Goal: Check status: Check status

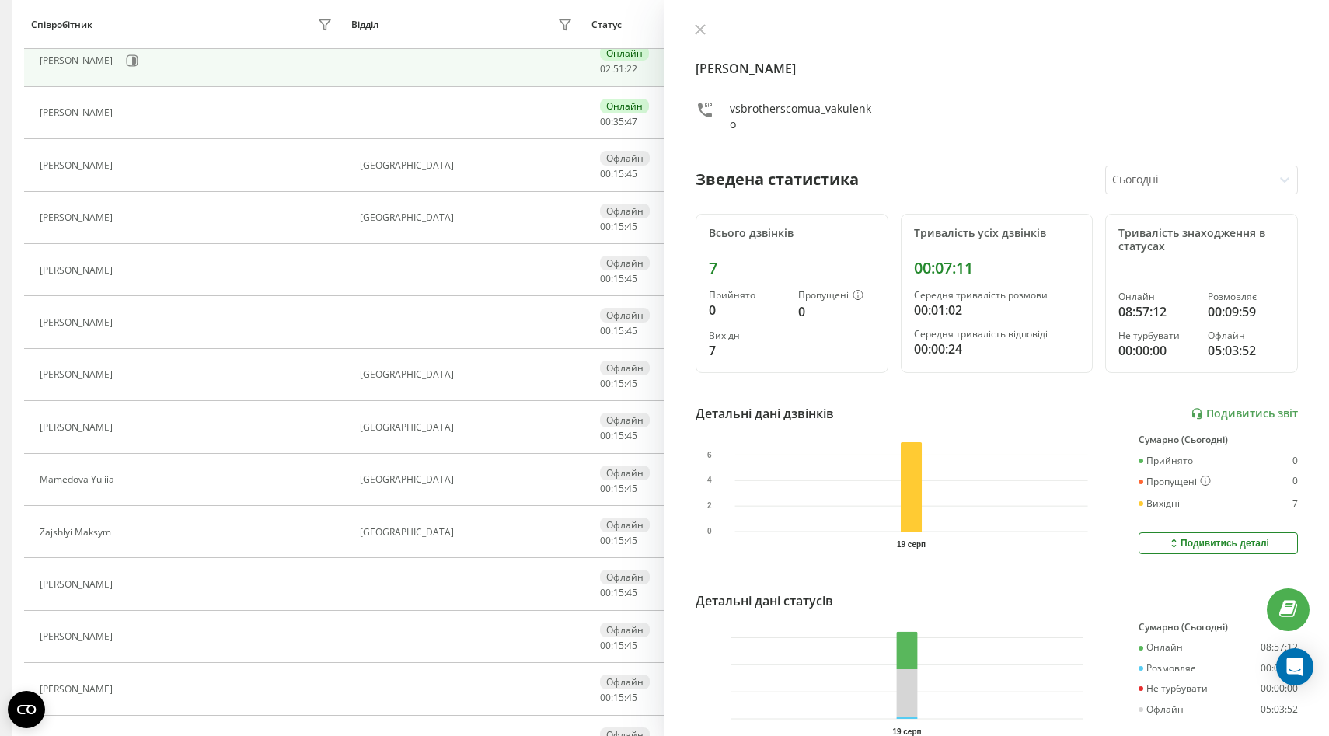
scroll to position [376, 0]
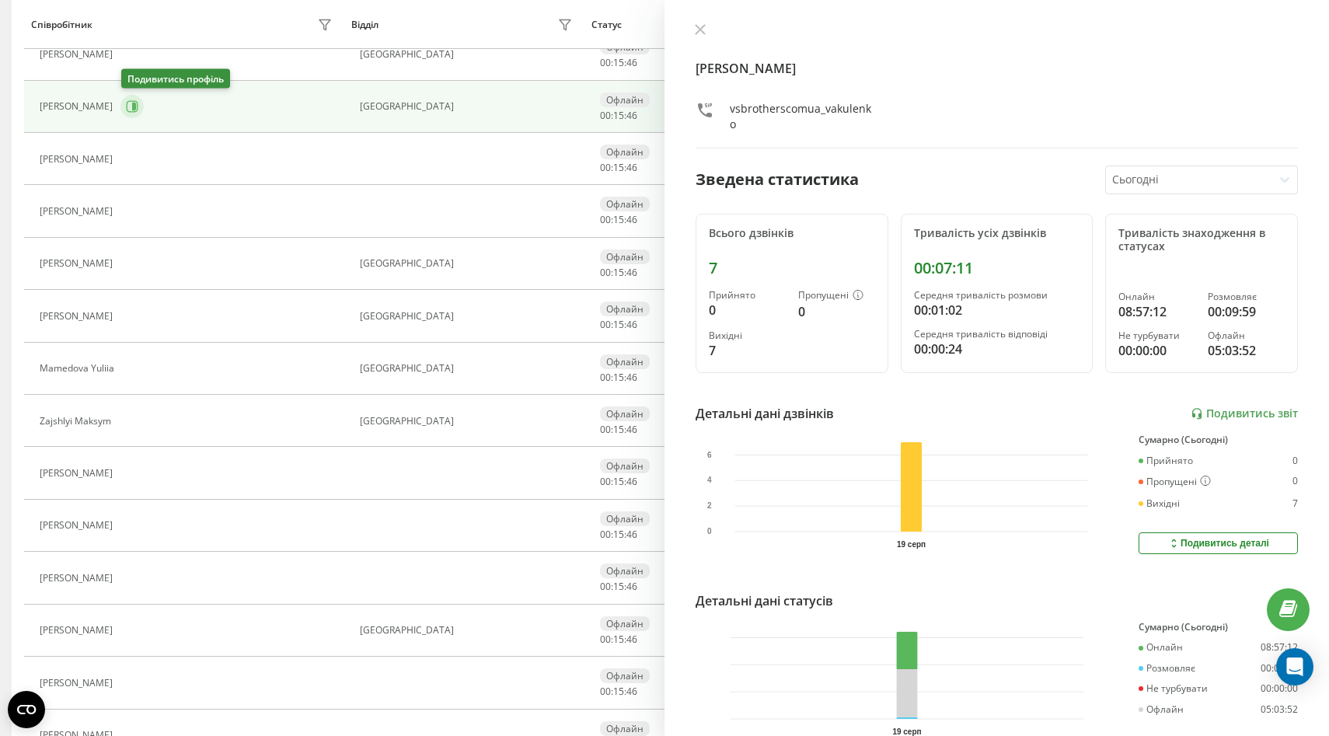
click at [134, 114] on button at bounding box center [131, 106] width 23 height 23
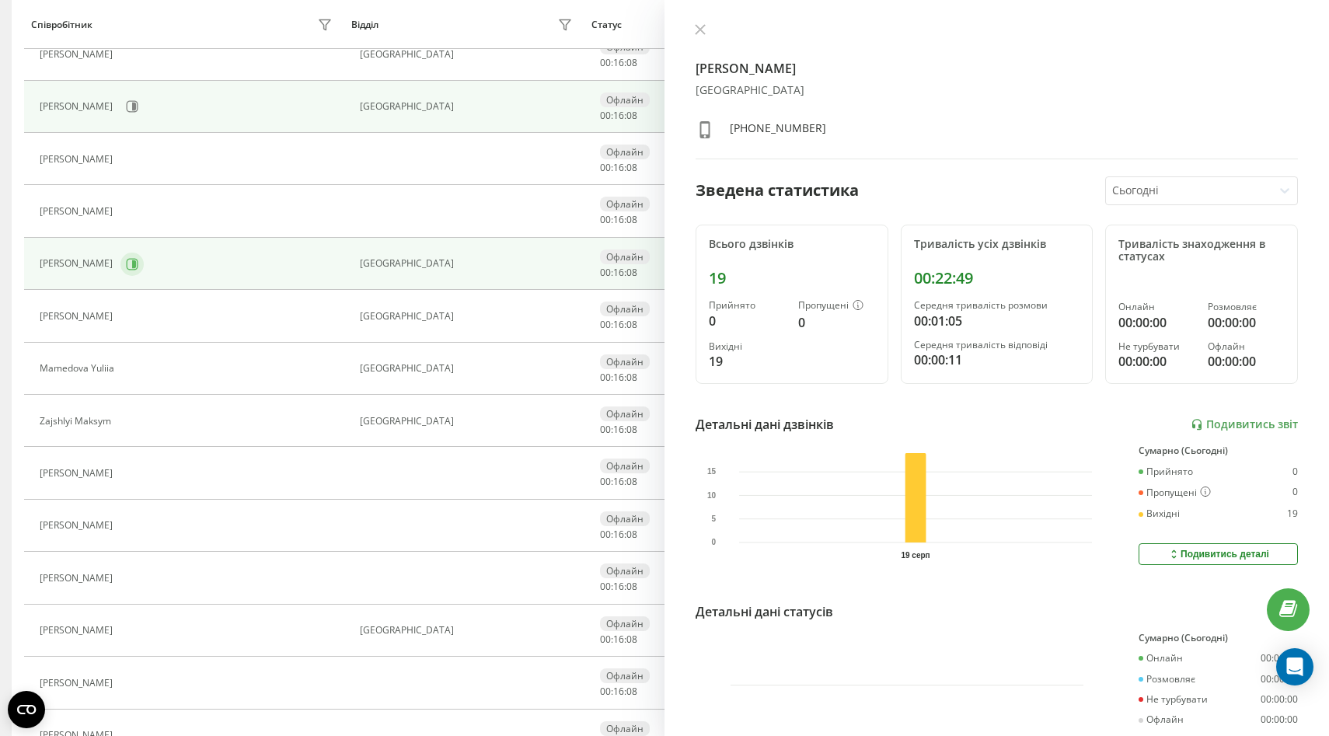
click at [132, 263] on icon at bounding box center [134, 264] width 4 height 8
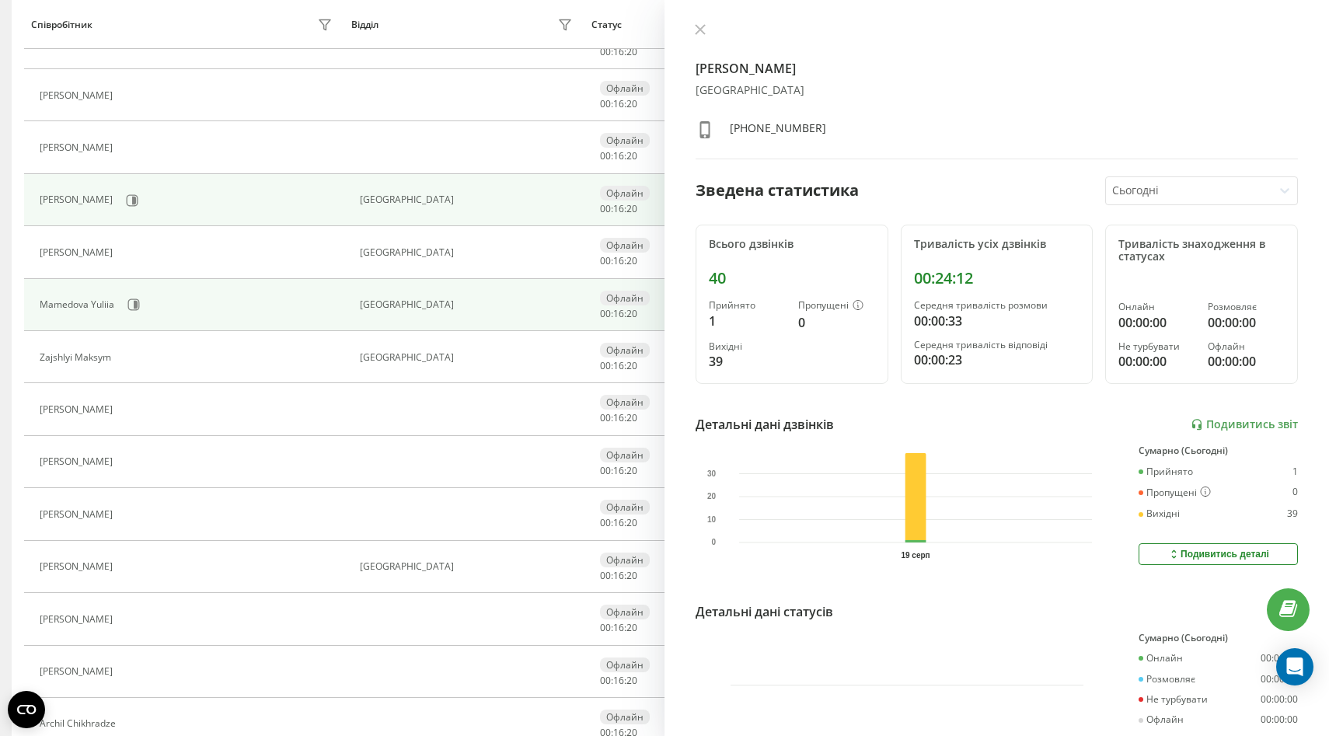
scroll to position [468, 0]
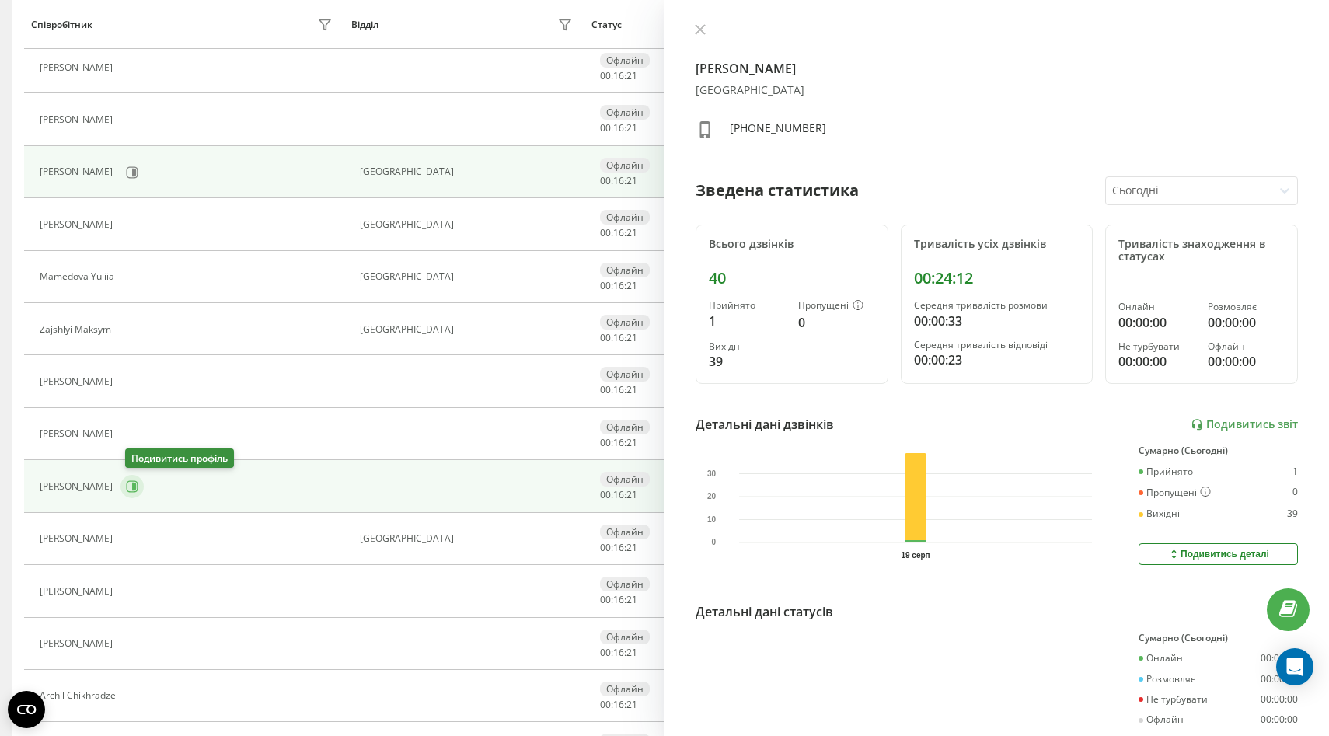
click at [136, 489] on icon at bounding box center [134, 487] width 4 height 8
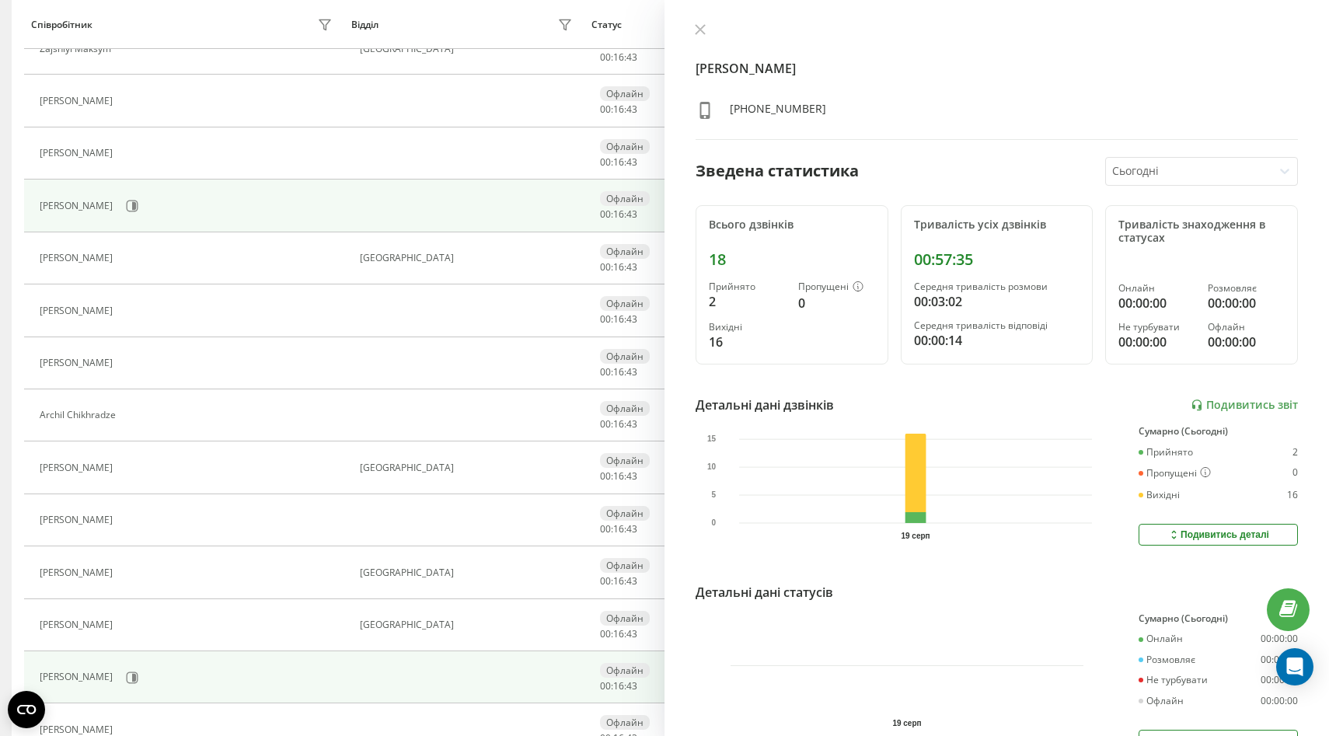
scroll to position [755, 0]
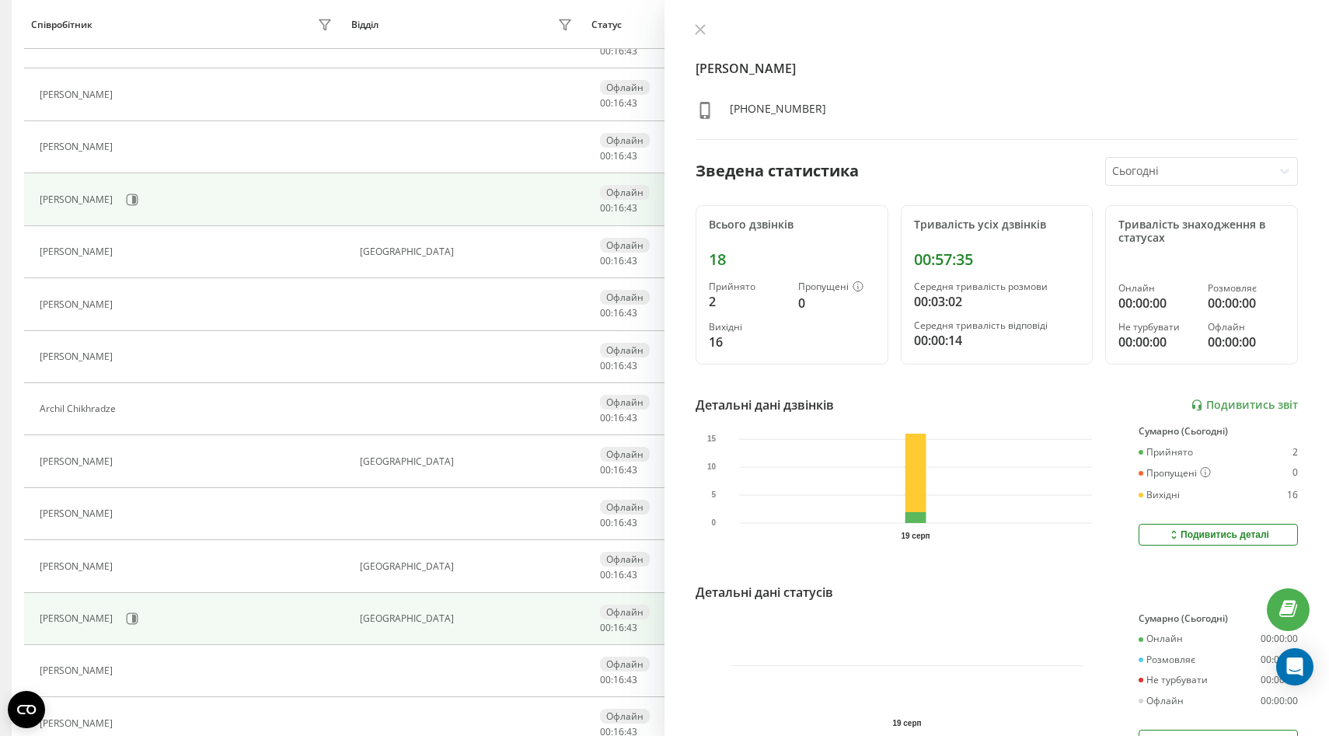
click at [117, 624] on div "[PERSON_NAME]" at bounding box center [78, 618] width 77 height 11
click at [132, 619] on icon at bounding box center [132, 618] width 12 height 12
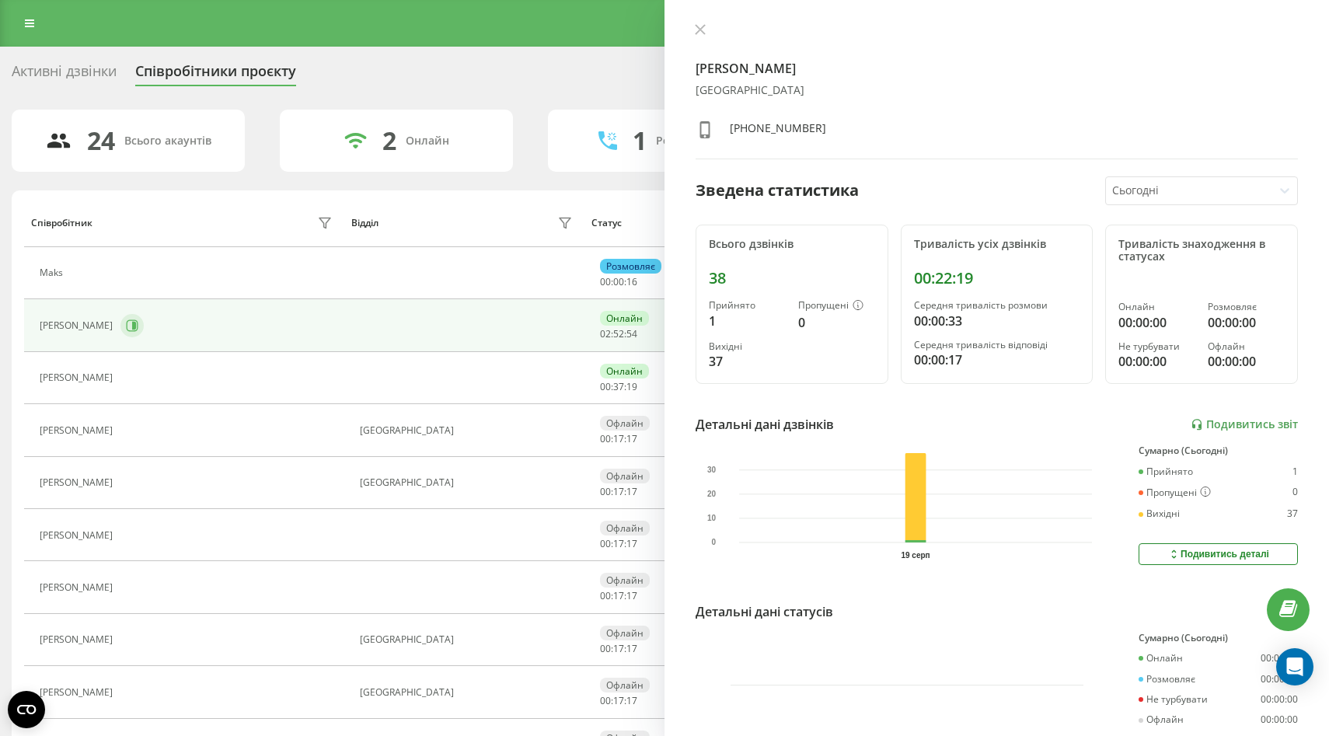
click at [127, 330] on icon at bounding box center [133, 326] width 12 height 12
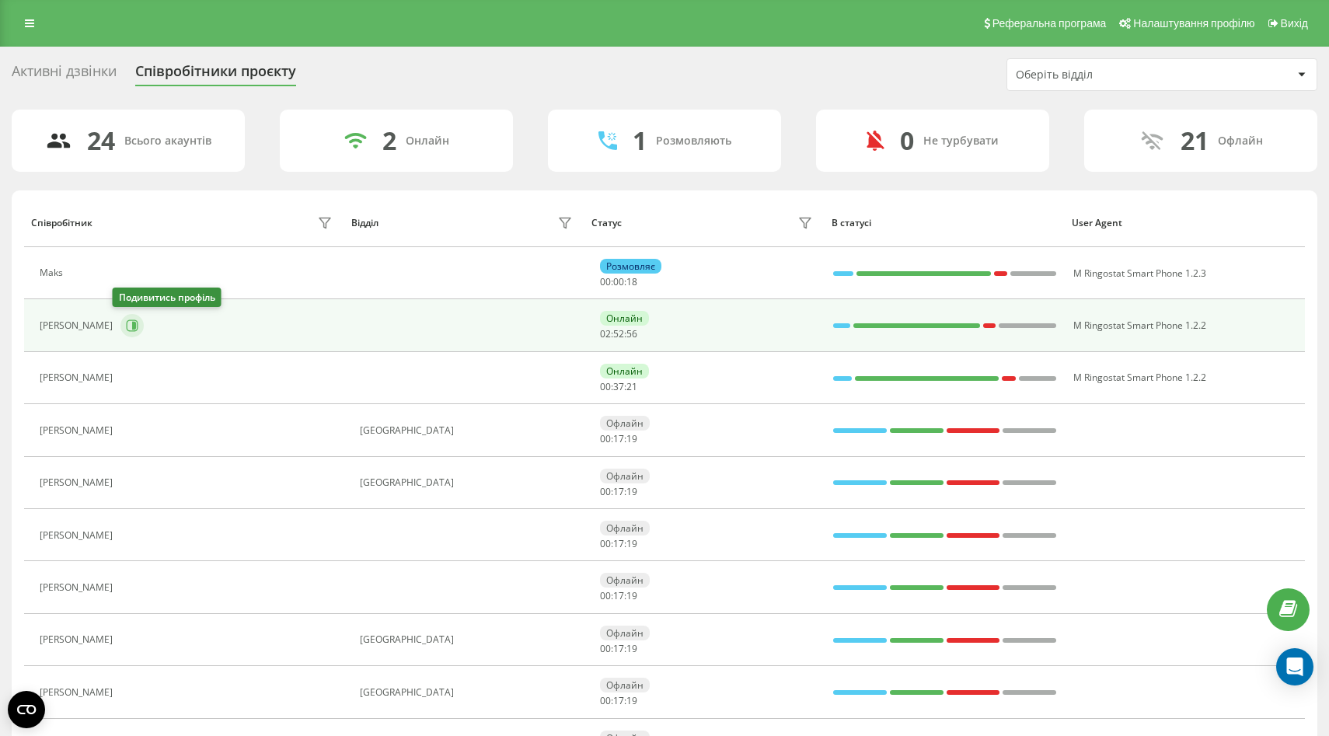
click at [127, 330] on icon at bounding box center [133, 326] width 12 height 12
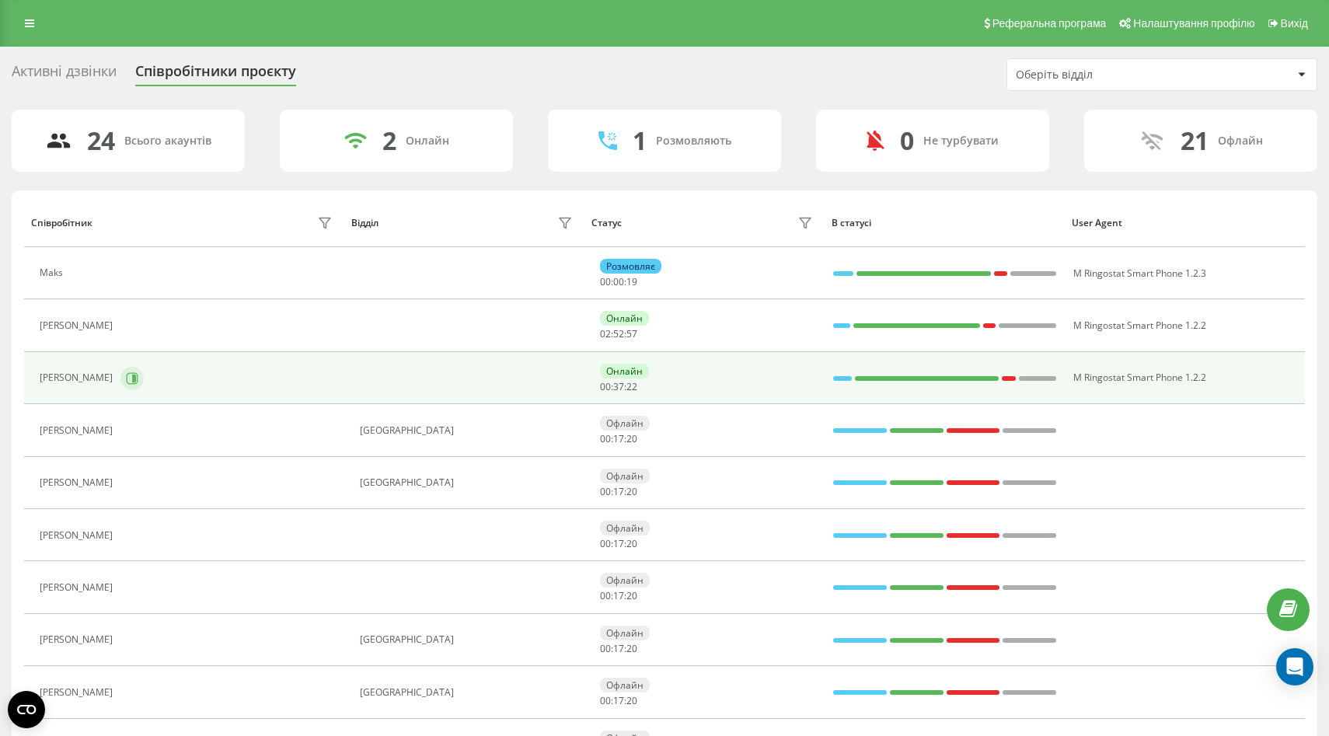
click at [122, 386] on button at bounding box center [131, 378] width 23 height 23
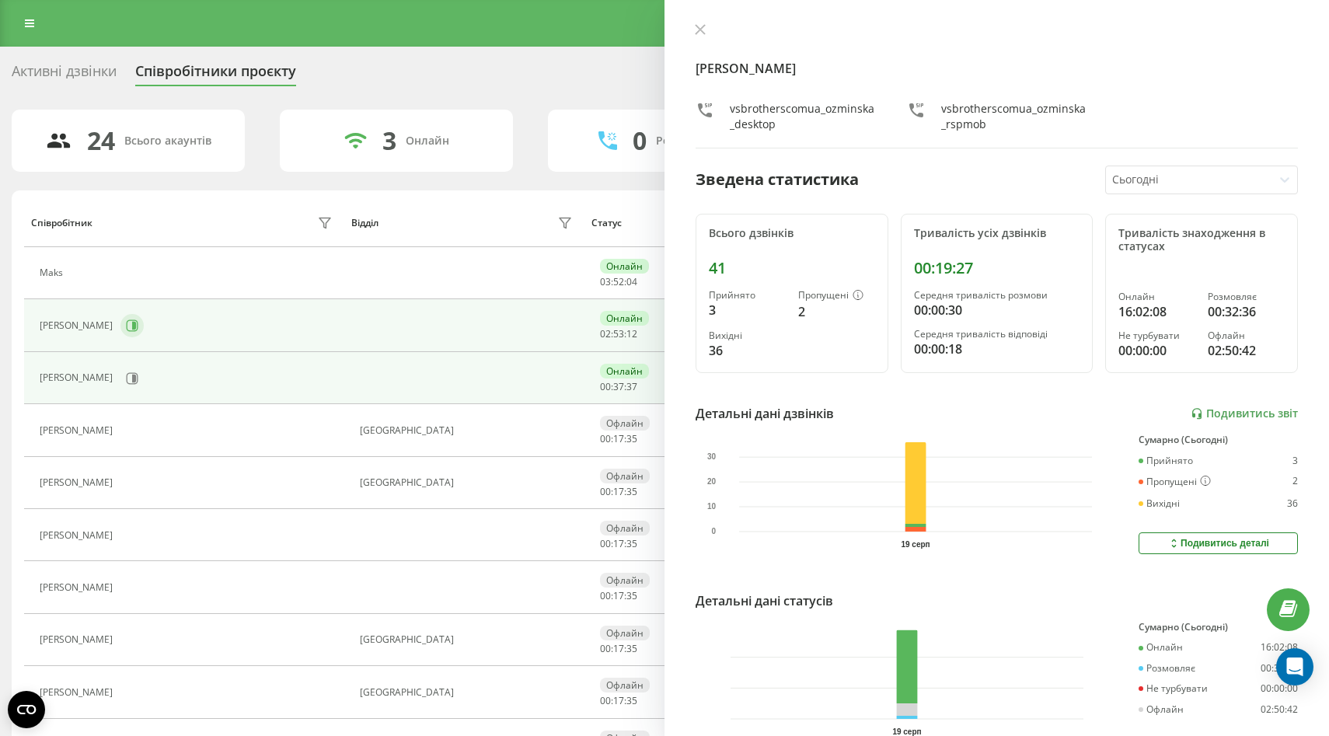
click at [120, 328] on button at bounding box center [131, 325] width 23 height 23
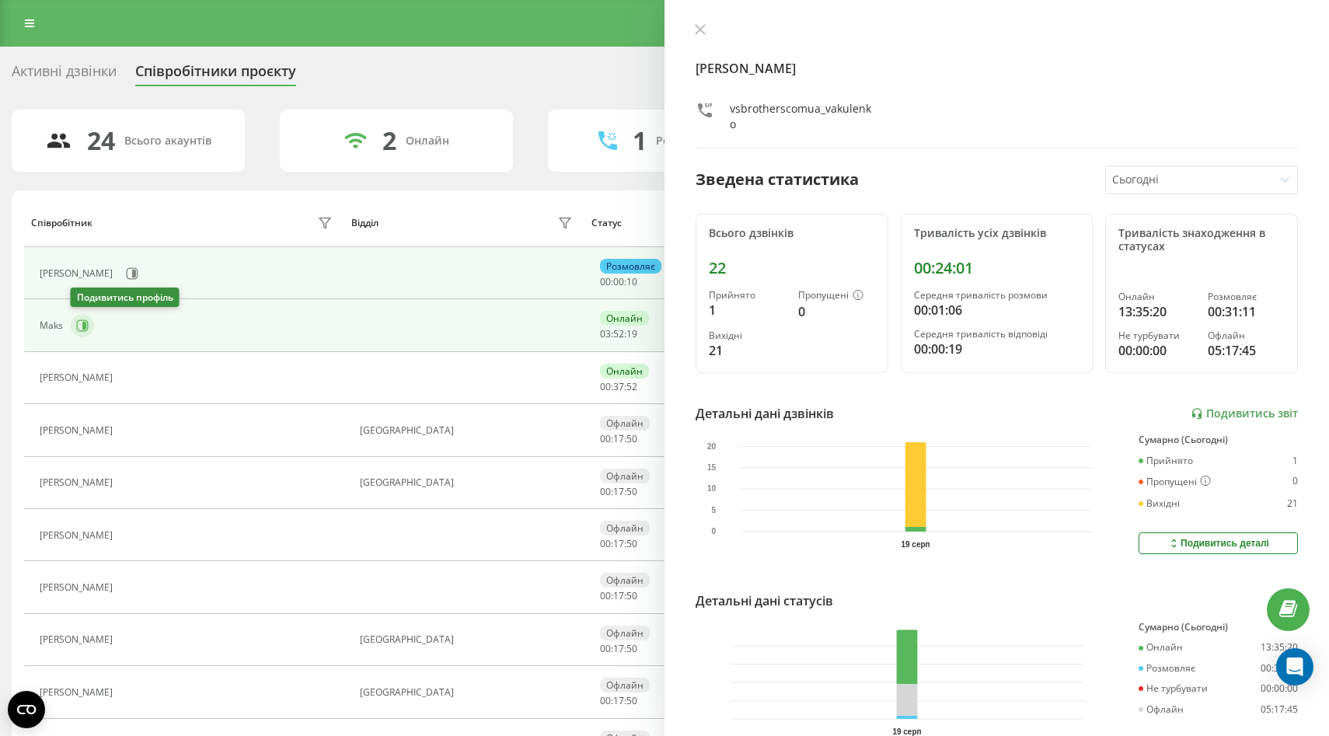
click at [82, 326] on icon at bounding box center [84, 326] width 4 height 8
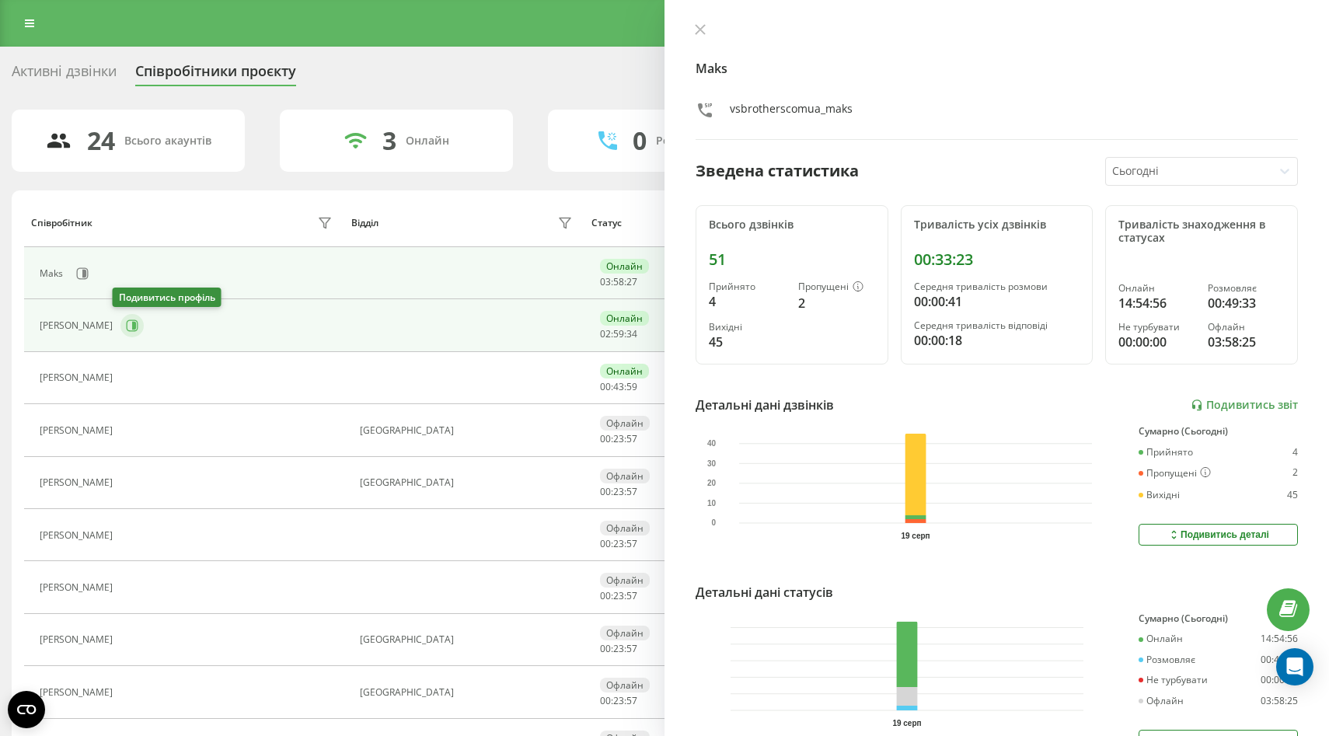
click at [132, 326] on icon at bounding box center [134, 326] width 4 height 8
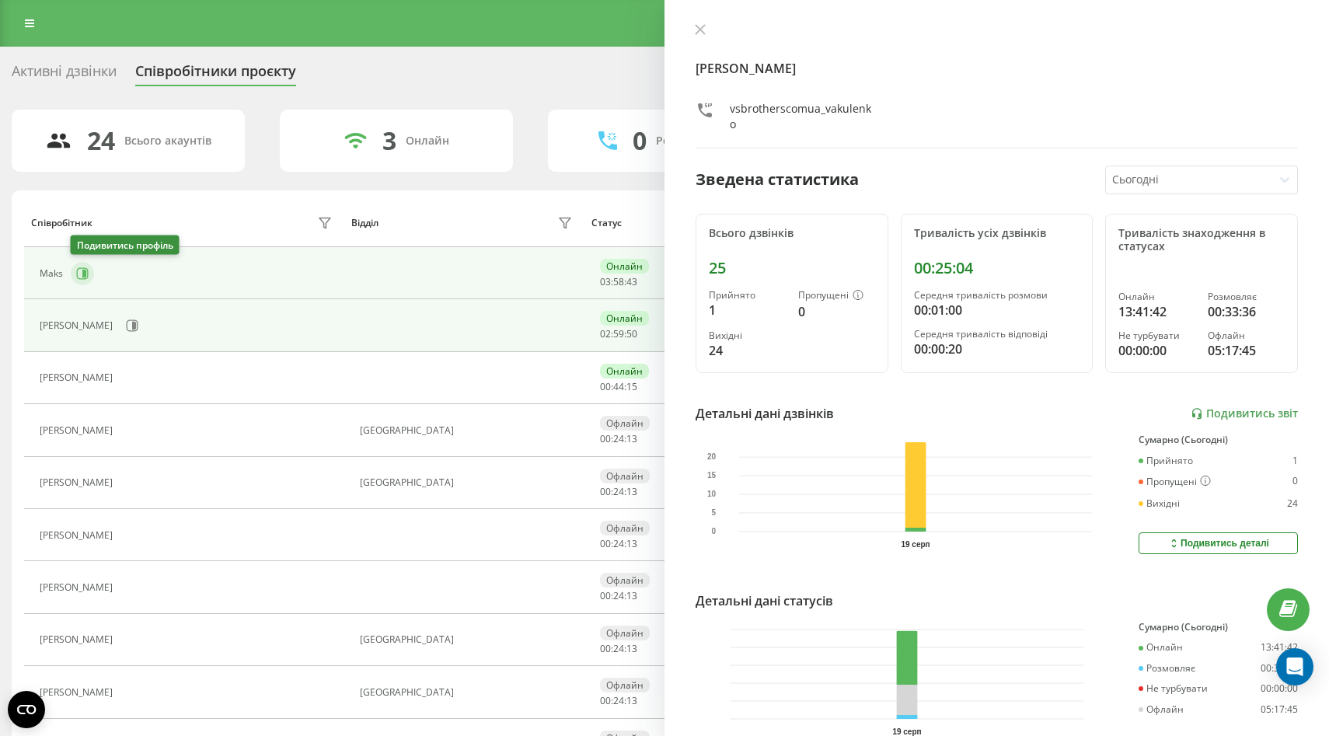
click at [85, 270] on icon at bounding box center [84, 274] width 4 height 8
